Goal: Task Accomplishment & Management: Use online tool/utility

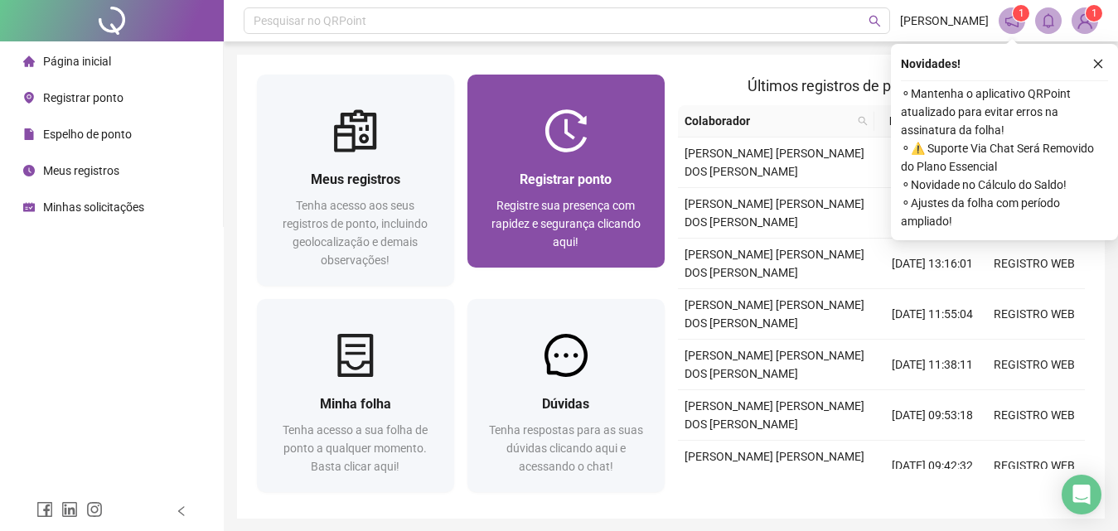
click at [574, 202] on span "Registre sua presença com rapidez e segurança clicando aqui!" at bounding box center [565, 224] width 149 height 50
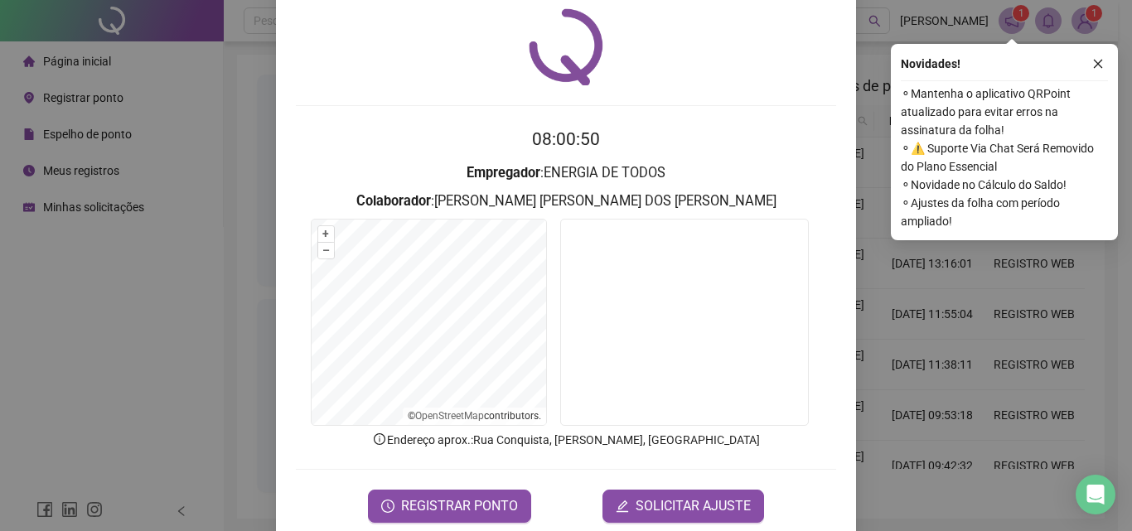
scroll to position [80, 0]
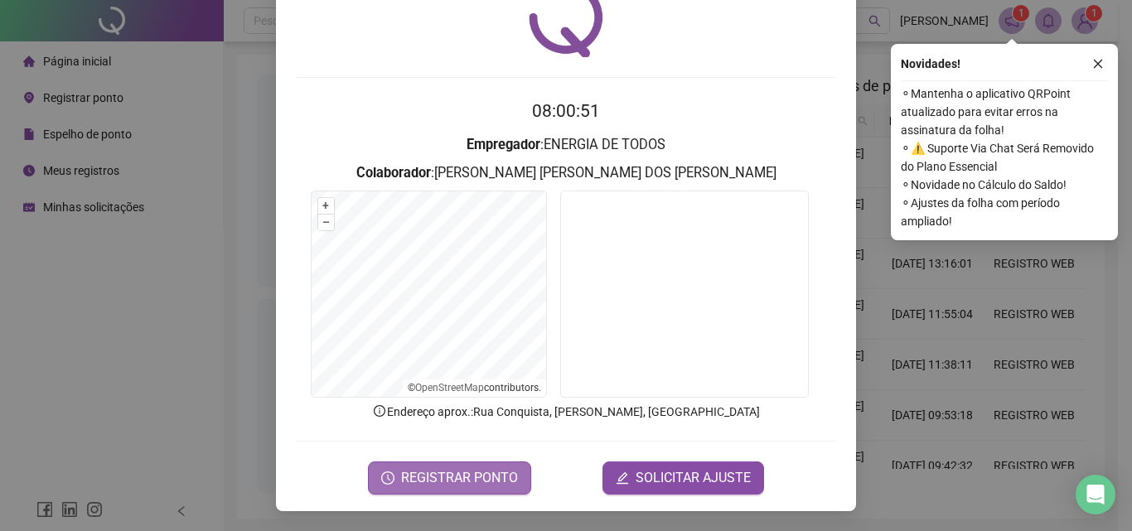
click at [413, 474] on span "REGISTRAR PONTO" at bounding box center [459, 478] width 117 height 20
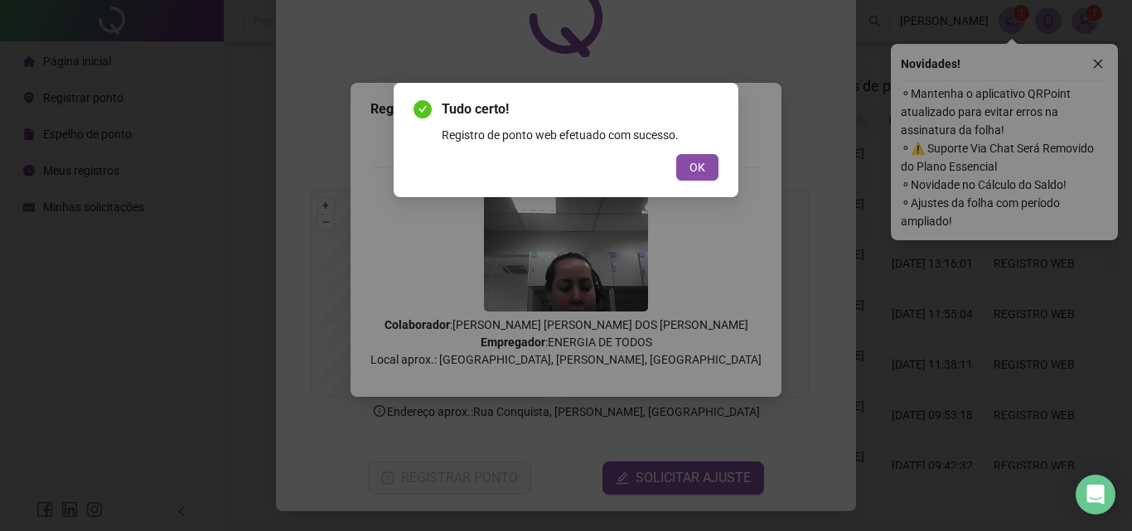
click at [721, 151] on div "Tudo certo! Registro de ponto web efetuado com sucesso. OK" at bounding box center [566, 140] width 345 height 114
click at [686, 167] on button "OK" at bounding box center [697, 167] width 42 height 27
